Goal: Find specific page/section: Find specific page/section

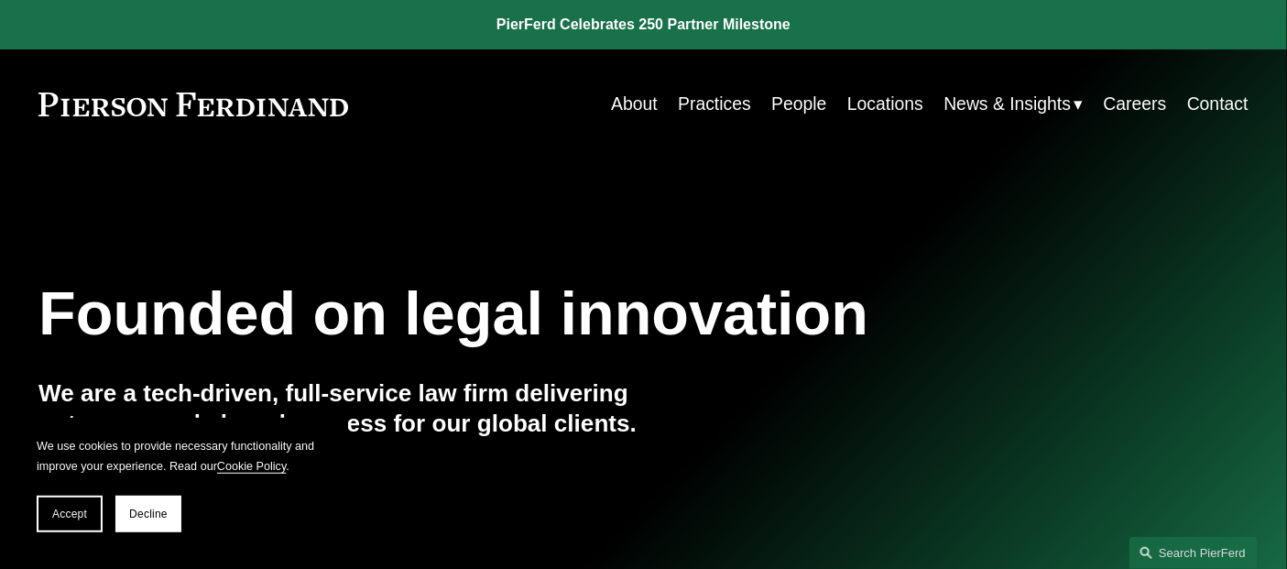
click at [783, 98] on link "People" at bounding box center [798, 104] width 55 height 36
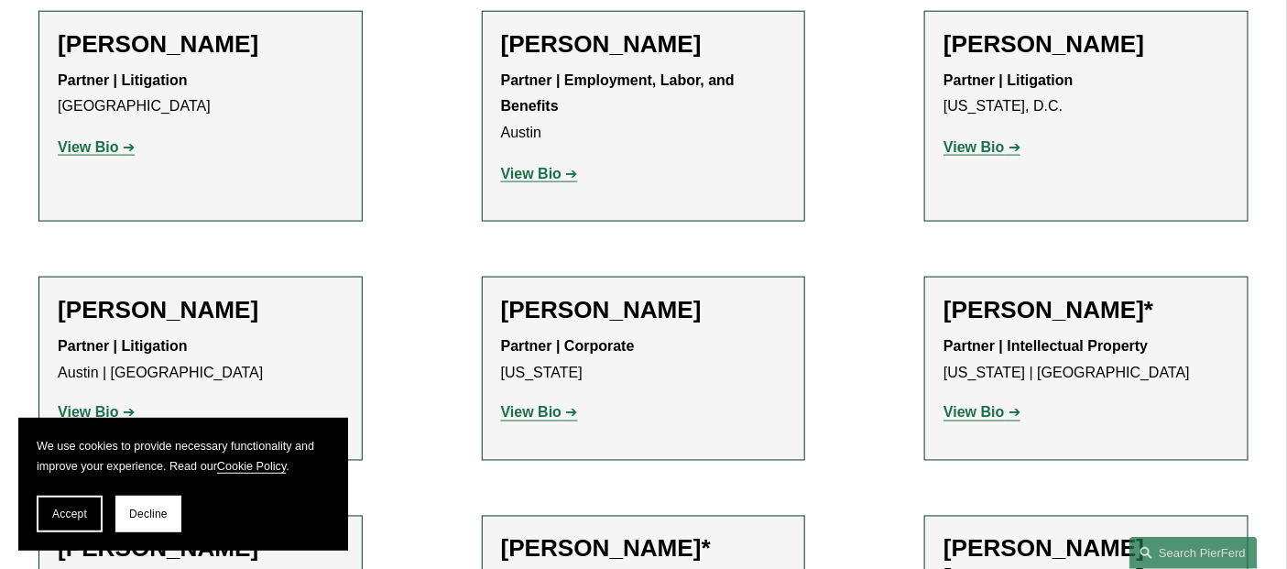
scroll to position [779, 0]
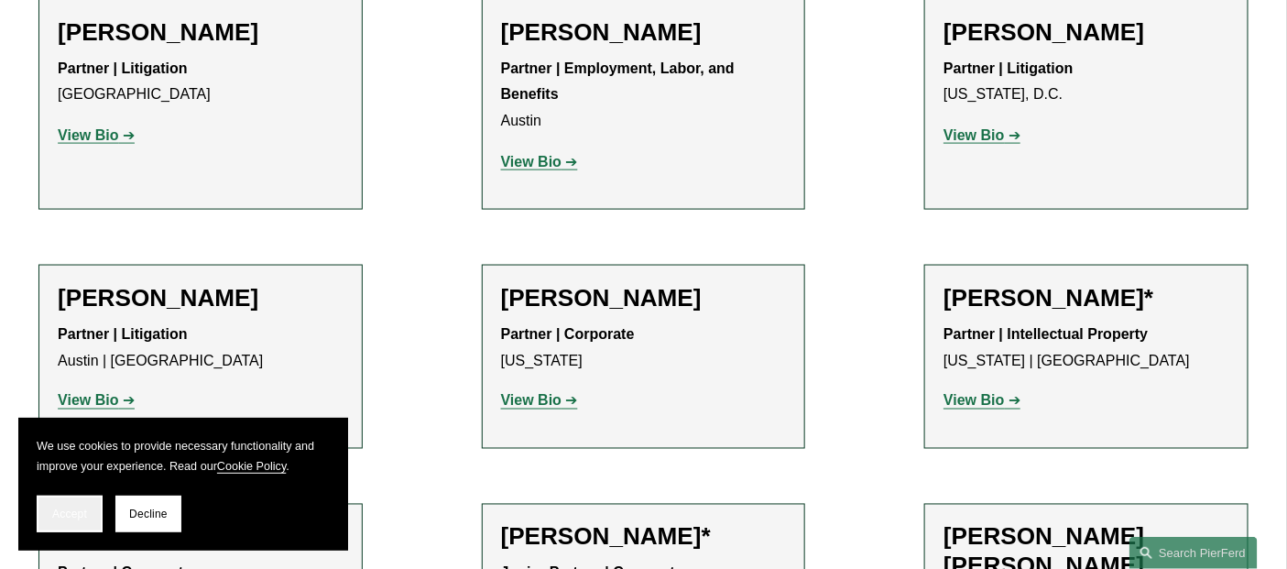
click at [52, 507] on button "Accept" at bounding box center [70, 513] width 66 height 37
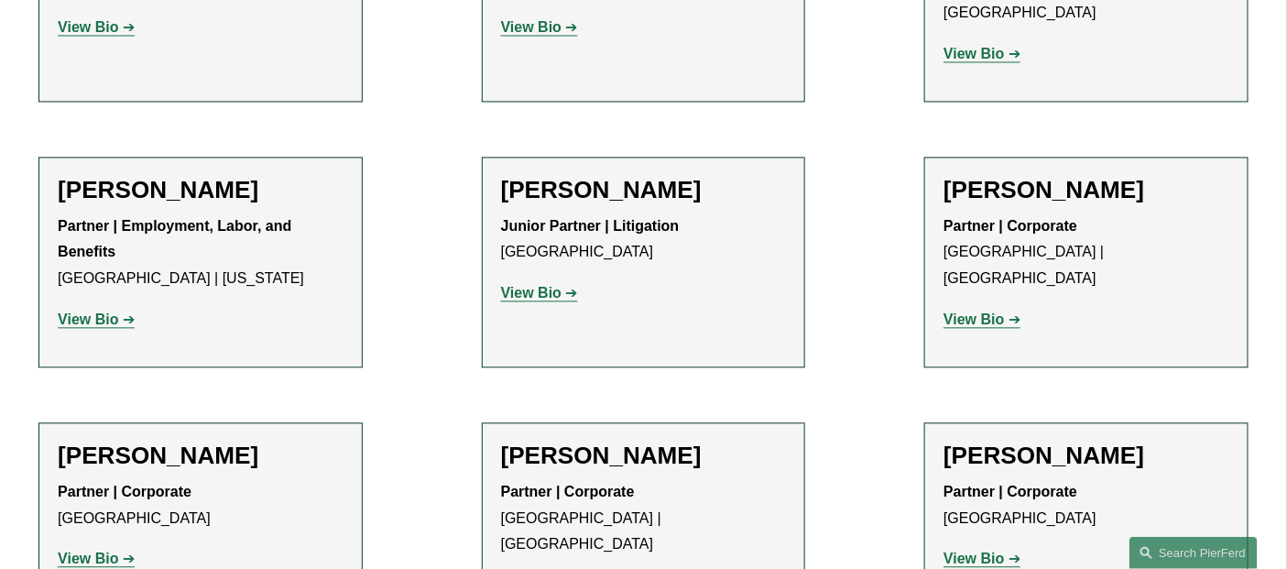
scroll to position [10485, 0]
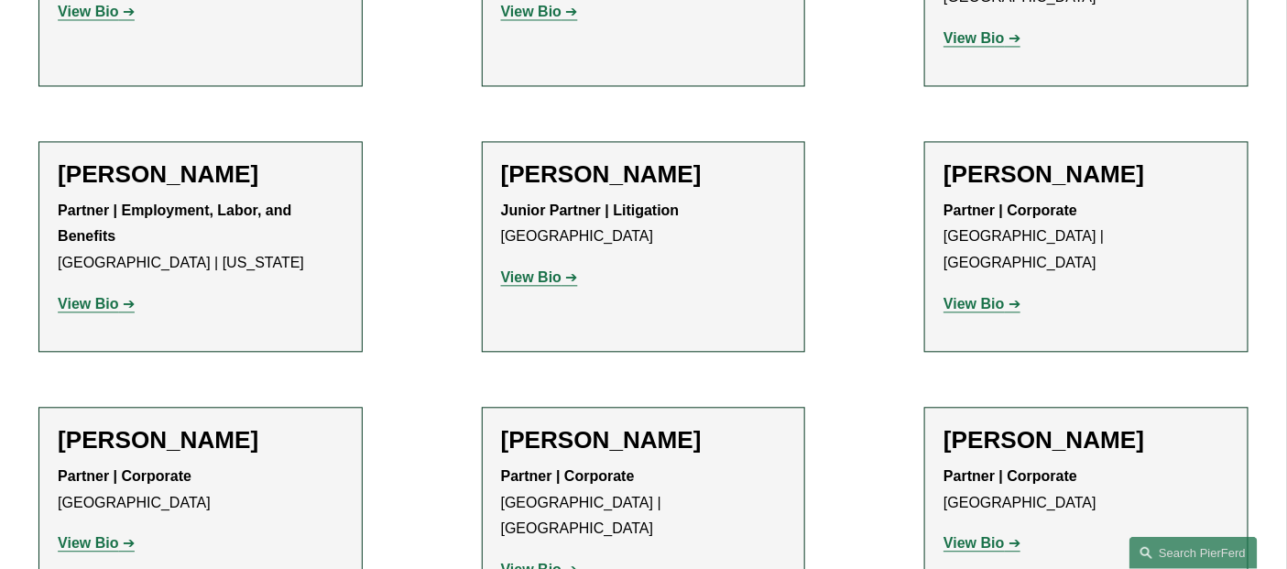
click at [96, 535] on strong "View Bio" at bounding box center [88, 543] width 60 height 16
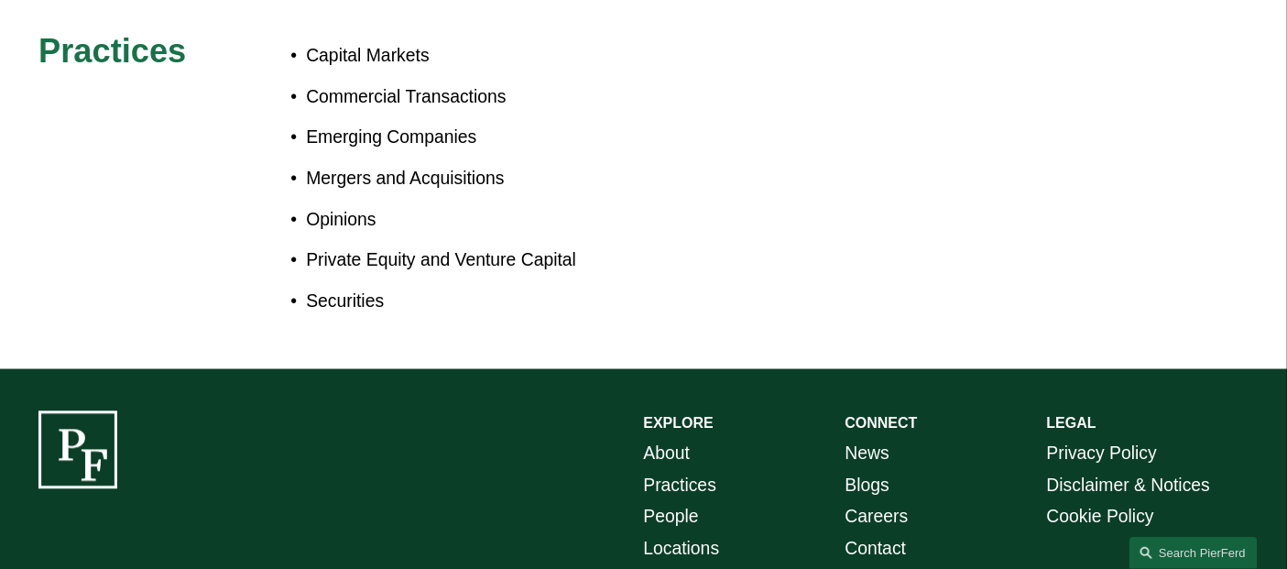
scroll to position [1288, 0]
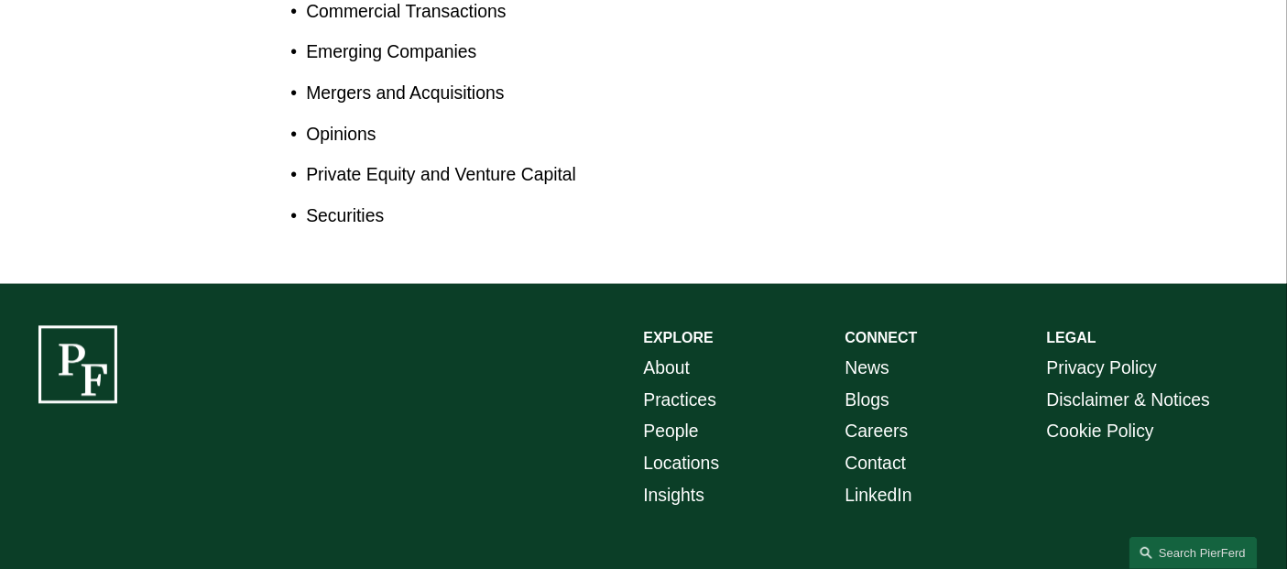
click at [702, 384] on link "Practices" at bounding box center [680, 400] width 73 height 32
